Goal: Find specific page/section: Find specific page/section

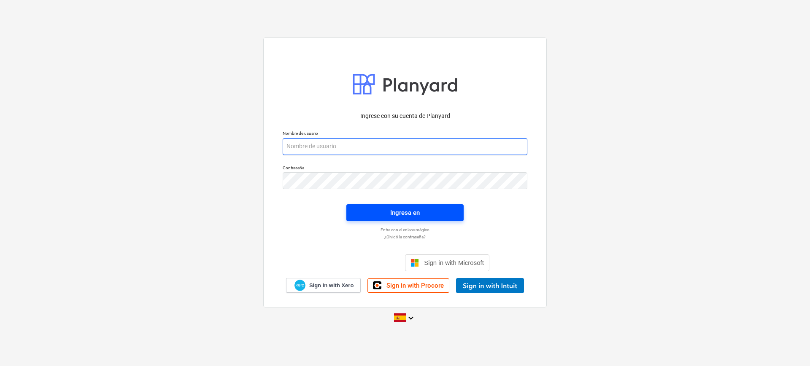
type input "[EMAIL_ADDRESS][DOMAIN_NAME]"
click at [425, 216] on span "Ingresa en" at bounding box center [404, 212] width 97 height 11
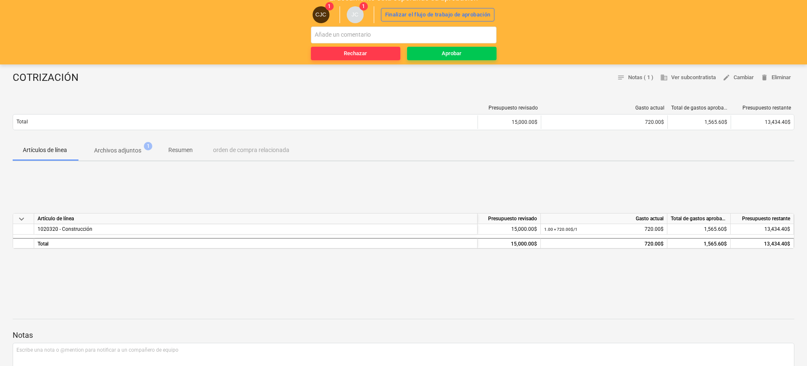
scroll to position [53, 0]
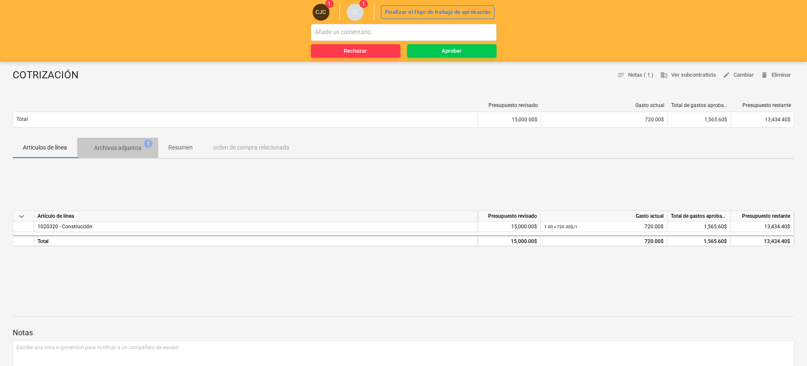
click at [137, 149] on p "Archivos adjuntos" at bounding box center [117, 148] width 47 height 9
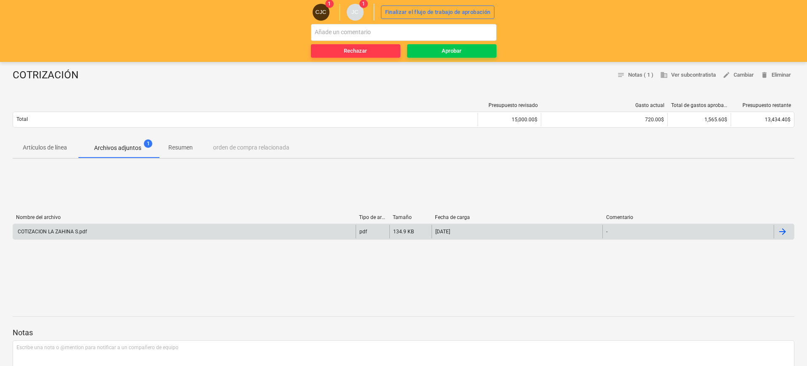
click at [62, 230] on div "COTIZACION LA ZAHINA S.pdf" at bounding box center [51, 232] width 70 height 6
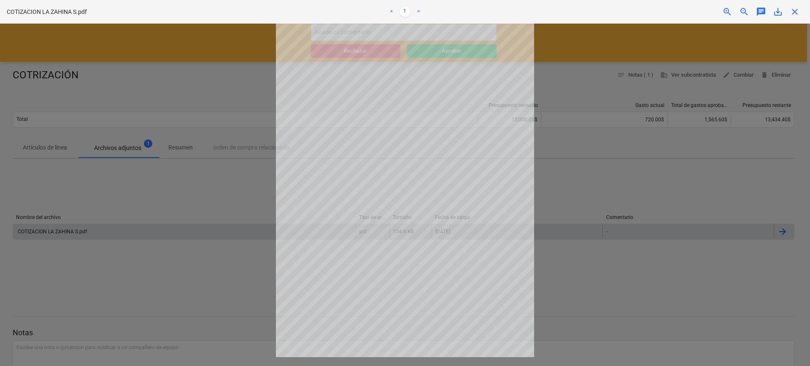
click at [227, 280] on div at bounding box center [405, 195] width 810 height 343
drag, startPoint x: 213, startPoint y: 47, endPoint x: 205, endPoint y: 44, distance: 9.5
click at [213, 47] on div at bounding box center [405, 195] width 810 height 343
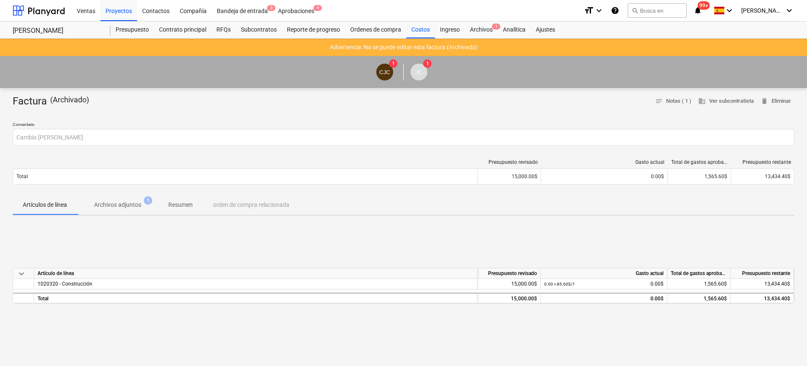
click at [65, 275] on div "Artículo de línea" at bounding box center [255, 274] width 443 height 11
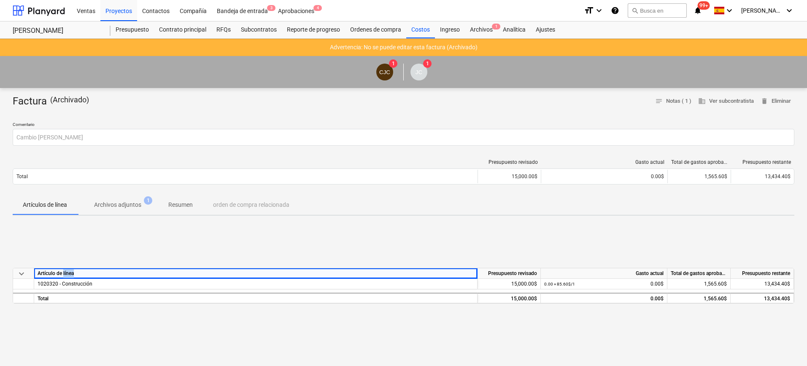
click at [65, 275] on div "Artículo de línea" at bounding box center [255, 274] width 443 height 11
click at [24, 272] on span "keyboard_arrow_down" at bounding box center [21, 274] width 10 height 10
click at [43, 273] on div "Artículo de línea" at bounding box center [255, 274] width 443 height 11
click at [110, 281] on div "1020320 - Construcción" at bounding box center [255, 284] width 443 height 11
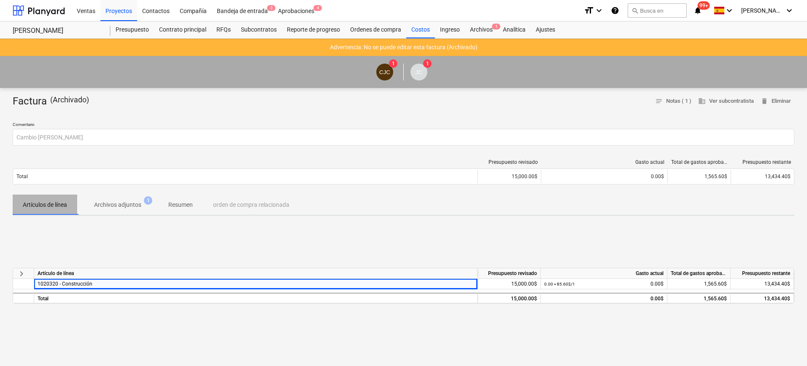
click at [57, 204] on p "Artículos de línea" at bounding box center [45, 205] width 44 height 9
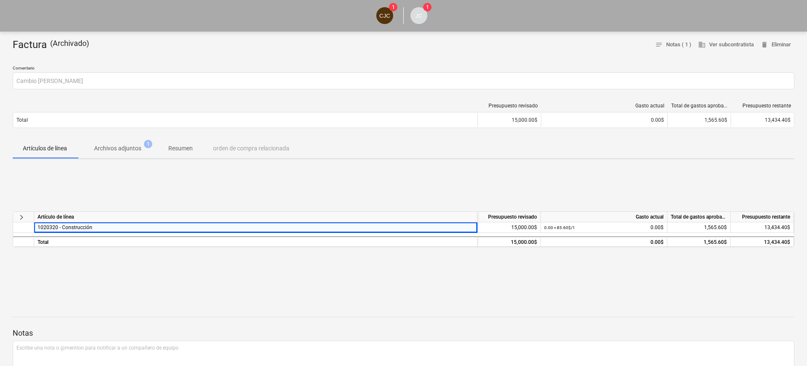
scroll to position [42, 0]
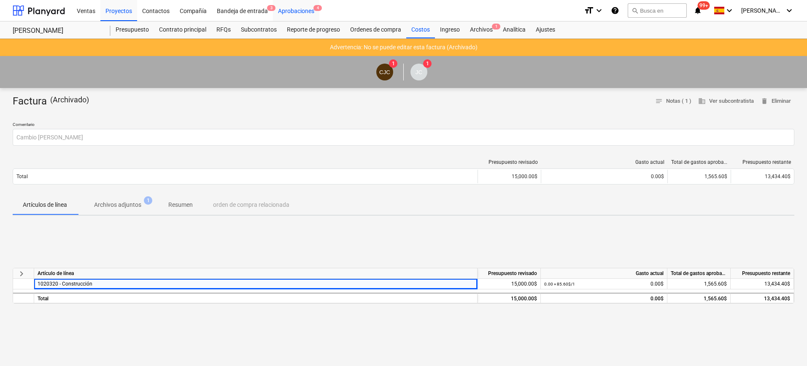
click at [302, 7] on div "Aprobaciones 4" at bounding box center [296, 11] width 46 height 22
